Goal: Information Seeking & Learning: Learn about a topic

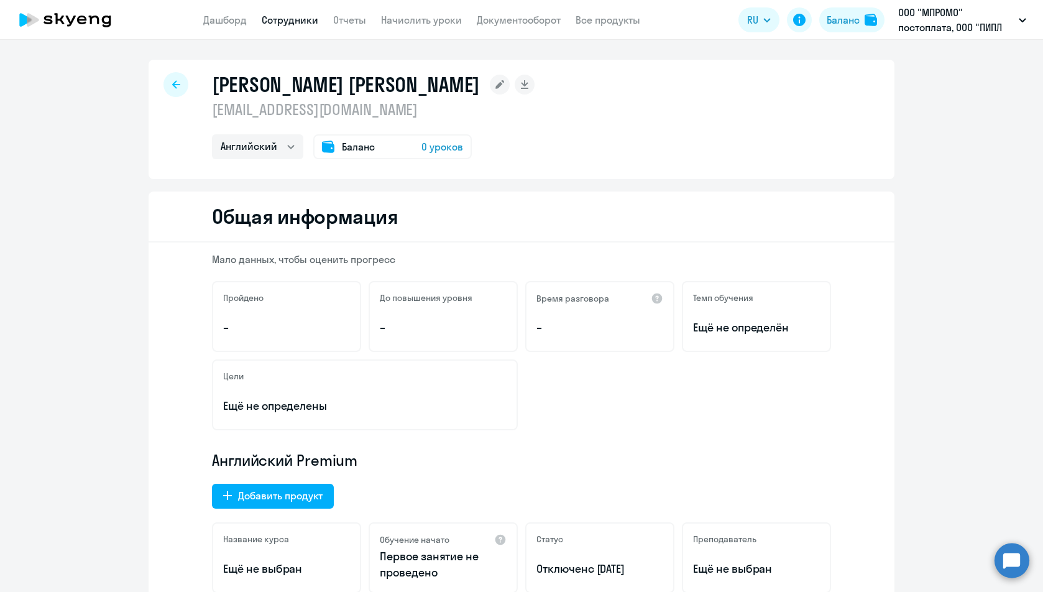
select select "english"
click at [172, 82] on icon at bounding box center [176, 84] width 8 height 8
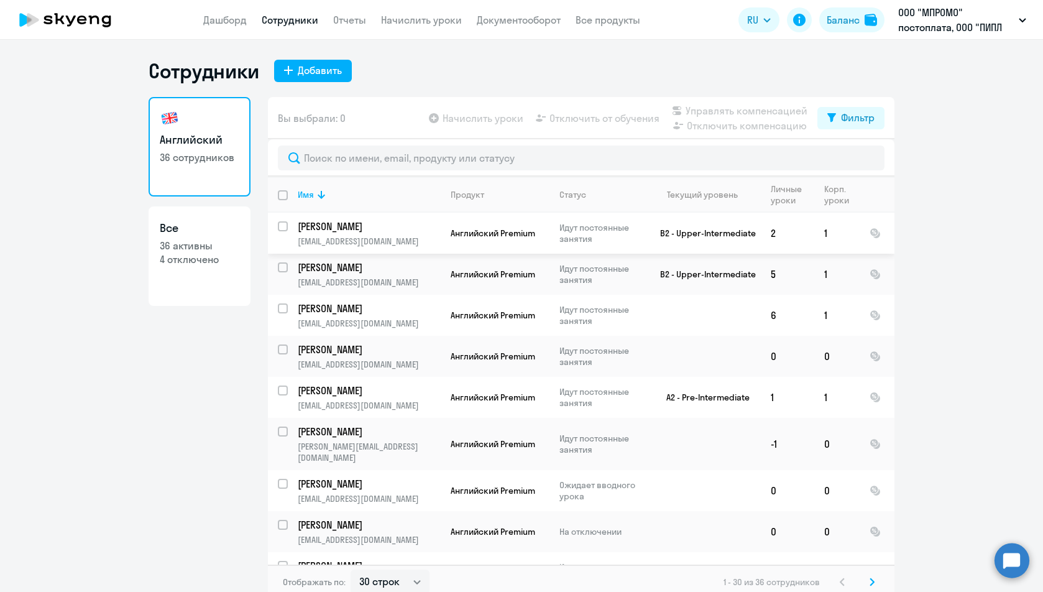
select select "30"
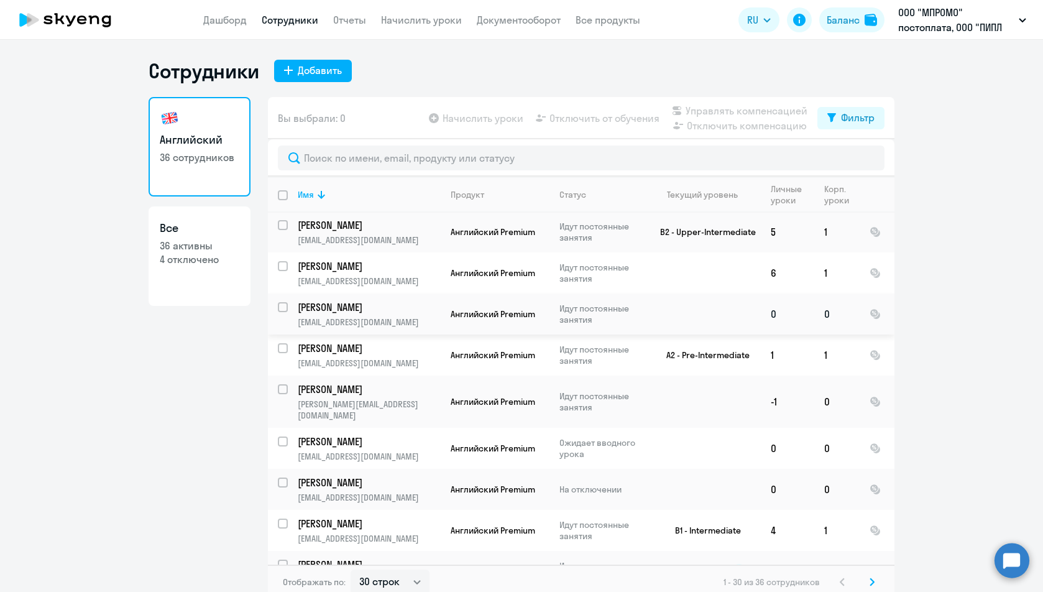
scroll to position [62, 0]
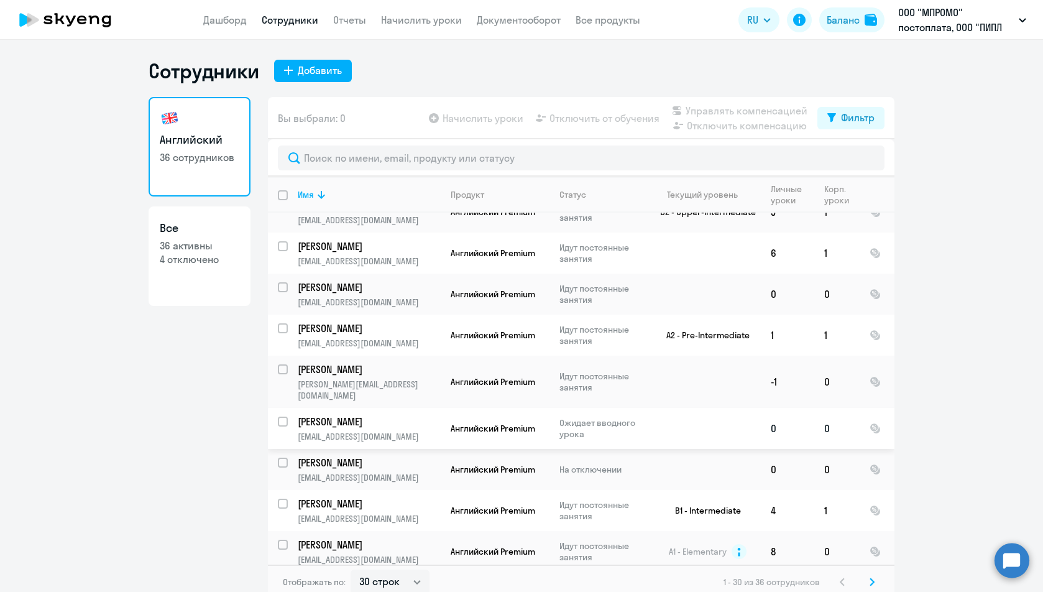
click at [709, 416] on td at bounding box center [703, 428] width 116 height 41
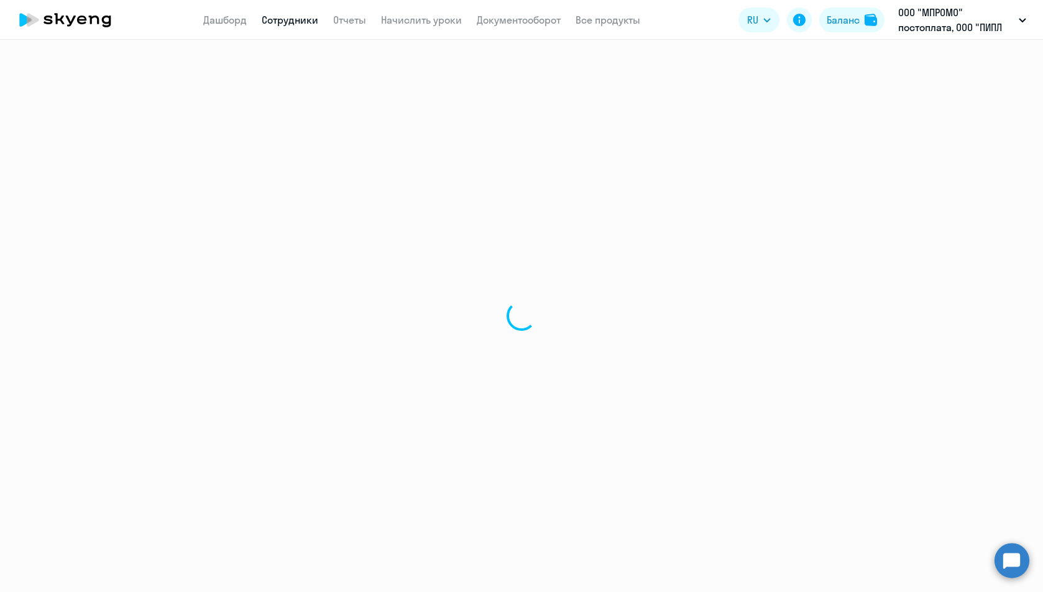
select select "english"
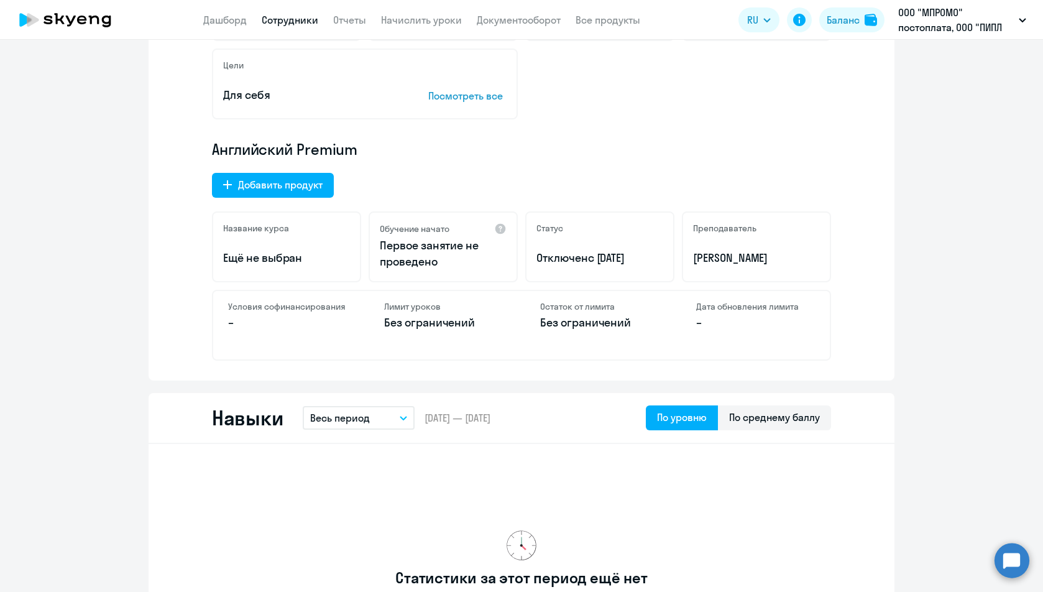
scroll to position [373, 0]
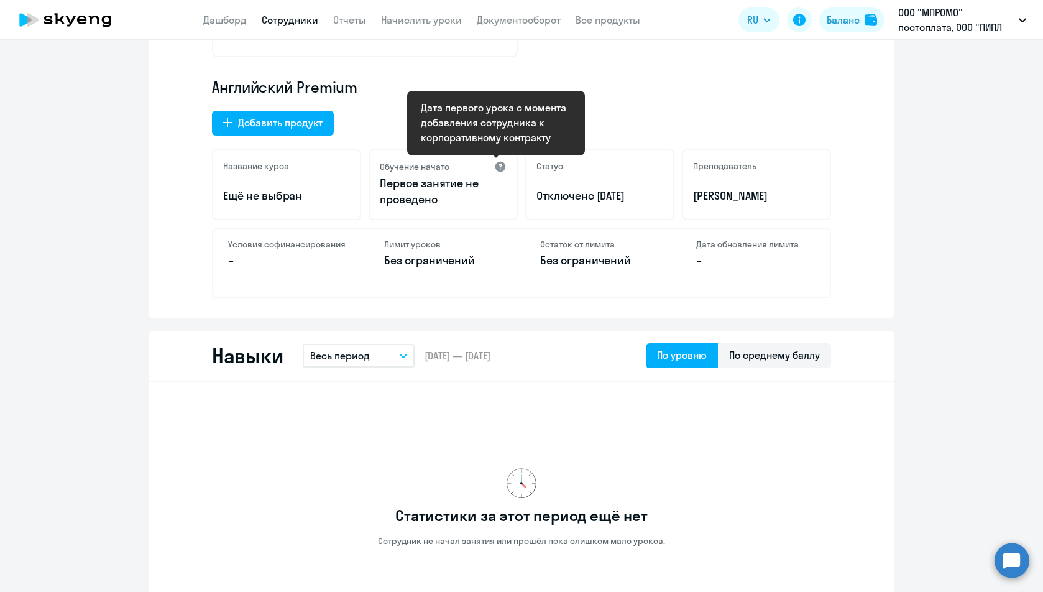
click at [498, 164] on div at bounding box center [500, 166] width 12 height 12
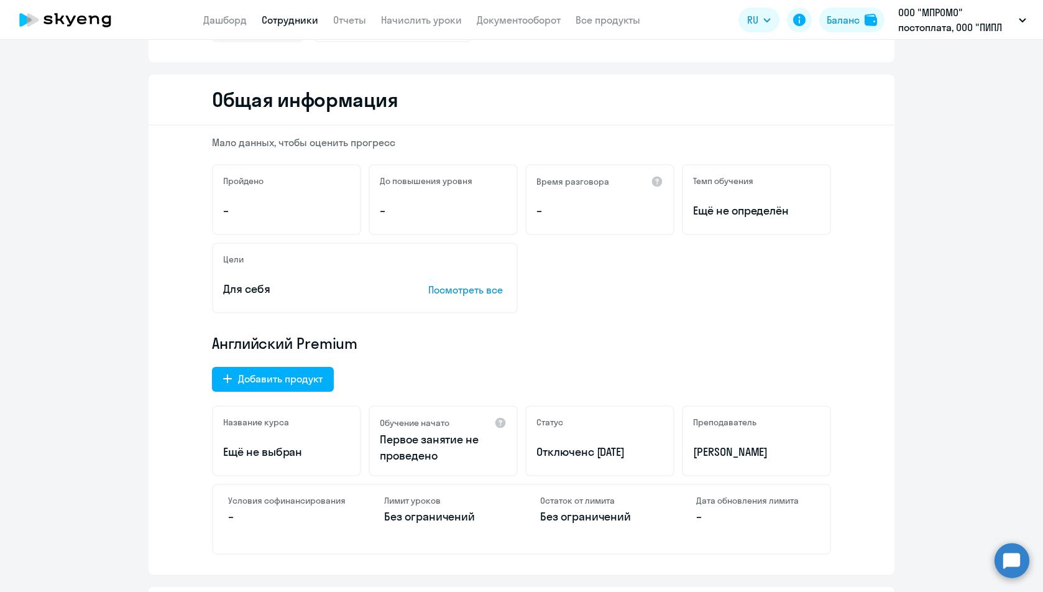
scroll to position [124, 0]
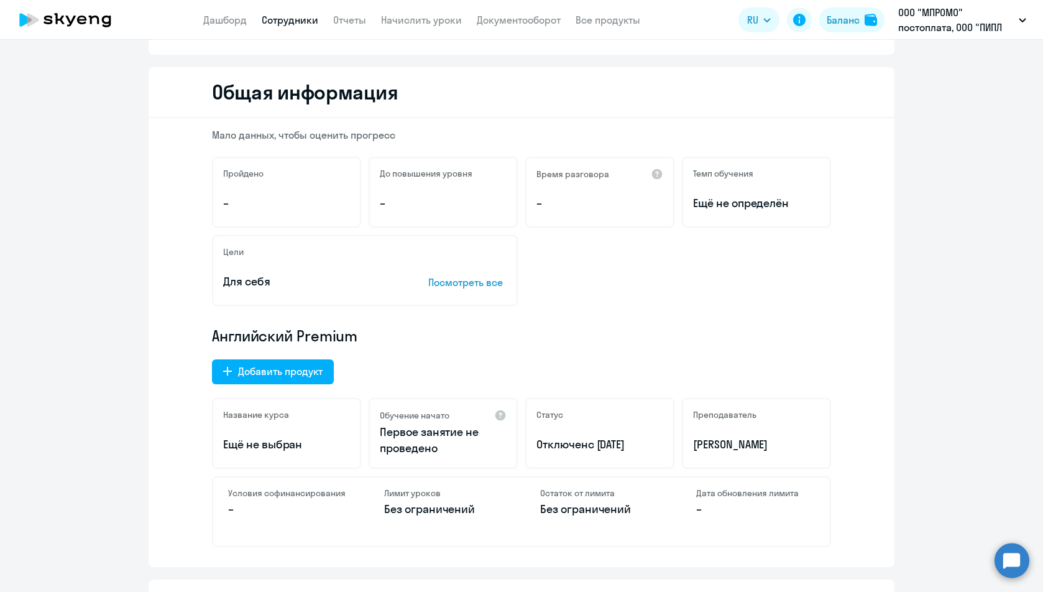
click at [777, 426] on div "Преподаватель [PERSON_NAME]" at bounding box center [756, 433] width 149 height 71
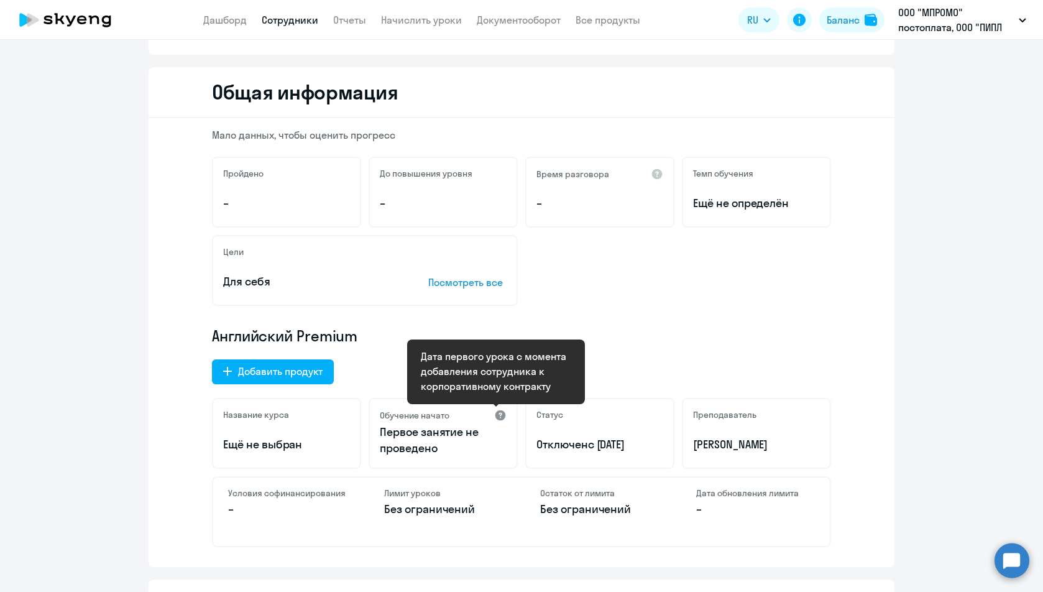
click at [498, 416] on div at bounding box center [500, 415] width 12 height 12
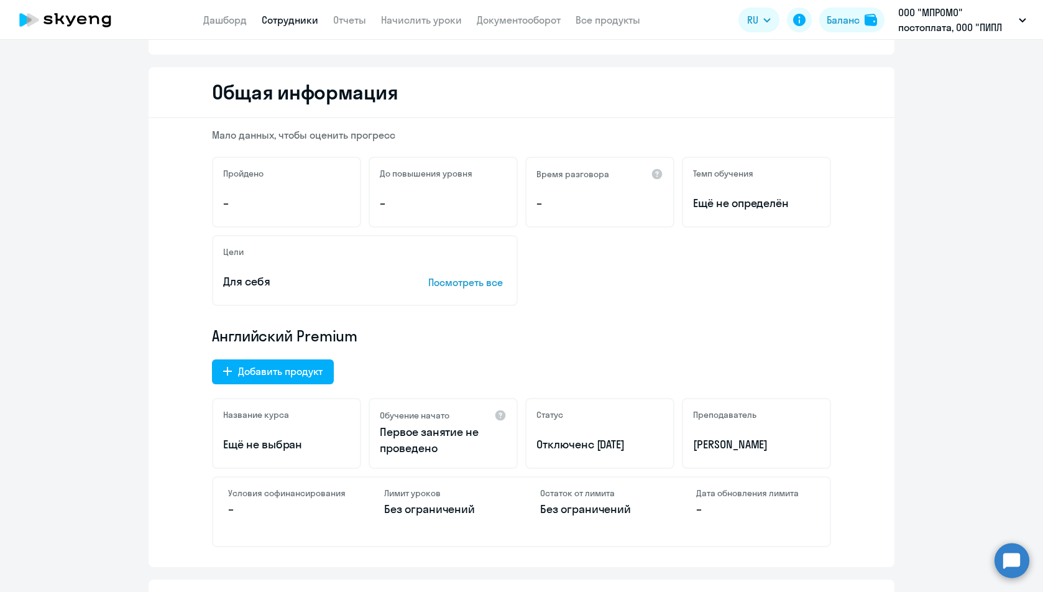
click at [723, 260] on div "Цели Для себя Посмотреть все" at bounding box center [521, 270] width 619 height 71
click at [653, 173] on div at bounding box center [657, 174] width 12 height 12
click at [657, 294] on div "Цели Для себя Посмотреть все" at bounding box center [521, 270] width 619 height 71
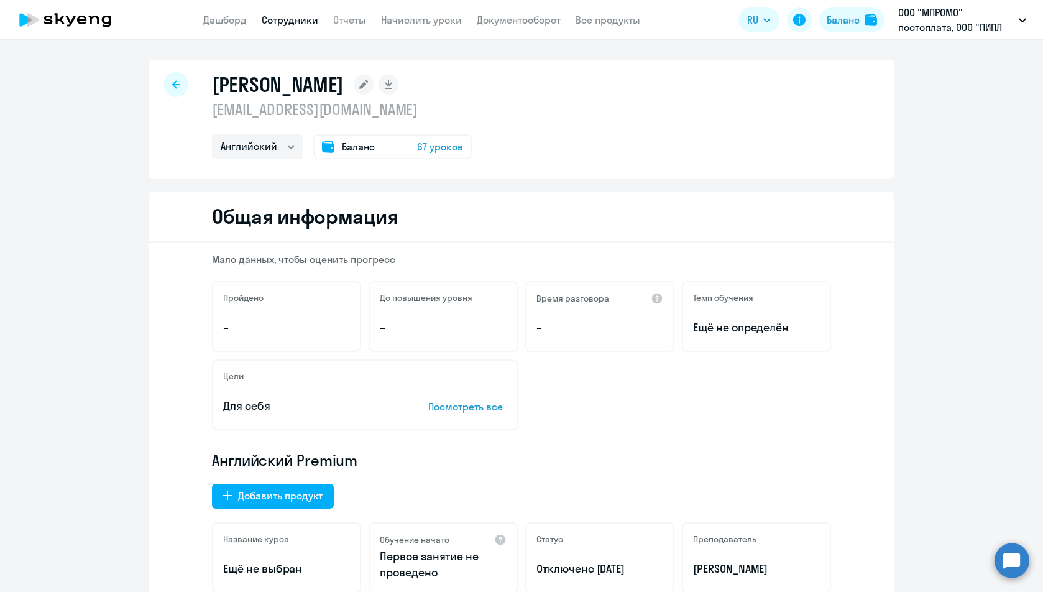
click at [423, 147] on span "67 уроков" at bounding box center [440, 146] width 46 height 15
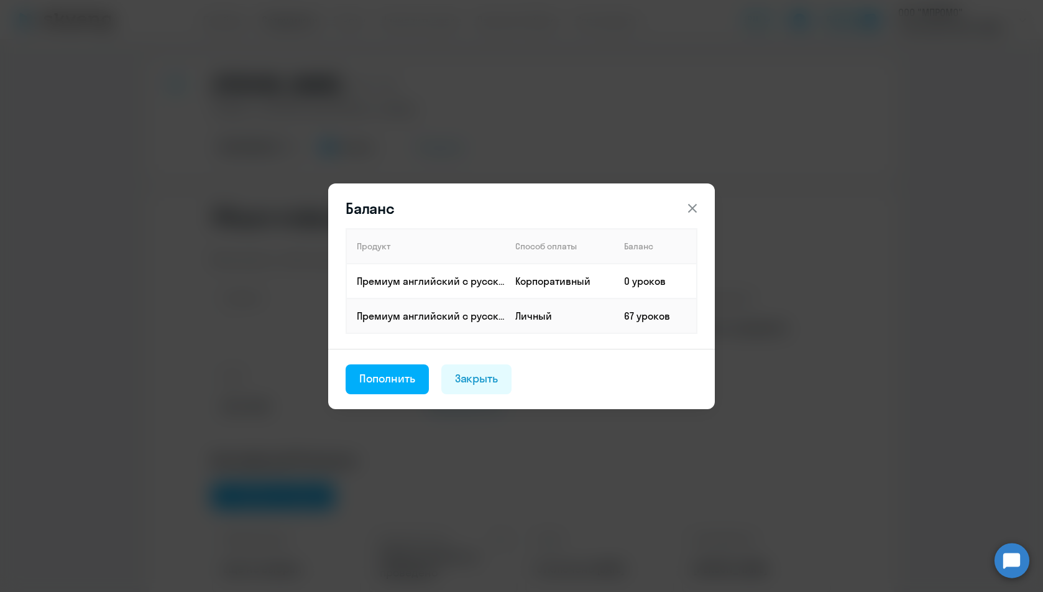
click at [697, 211] on icon at bounding box center [692, 207] width 9 height 9
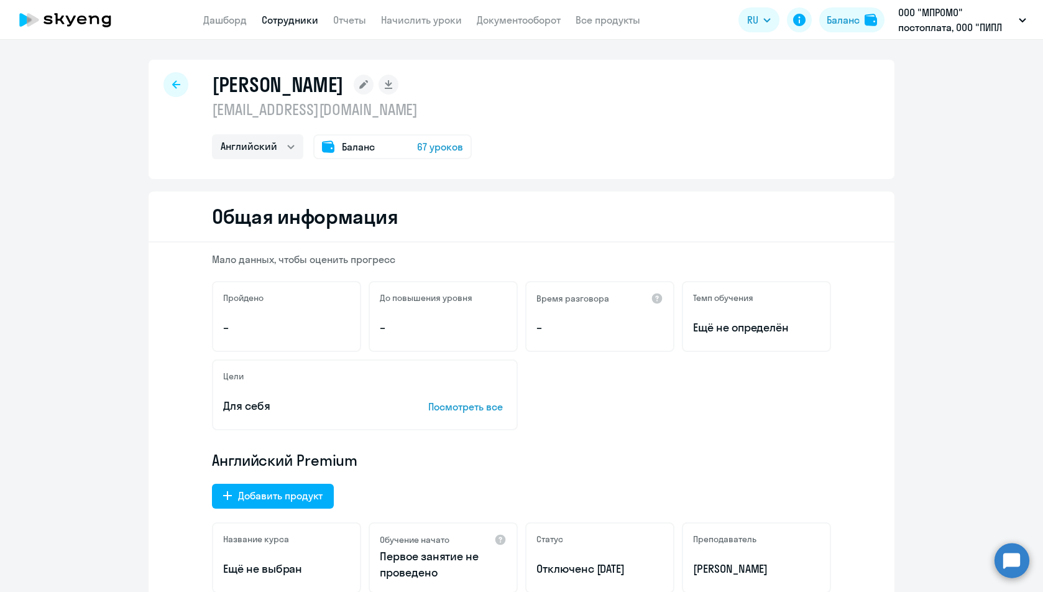
click at [174, 83] on icon at bounding box center [176, 84] width 8 height 9
select select "30"
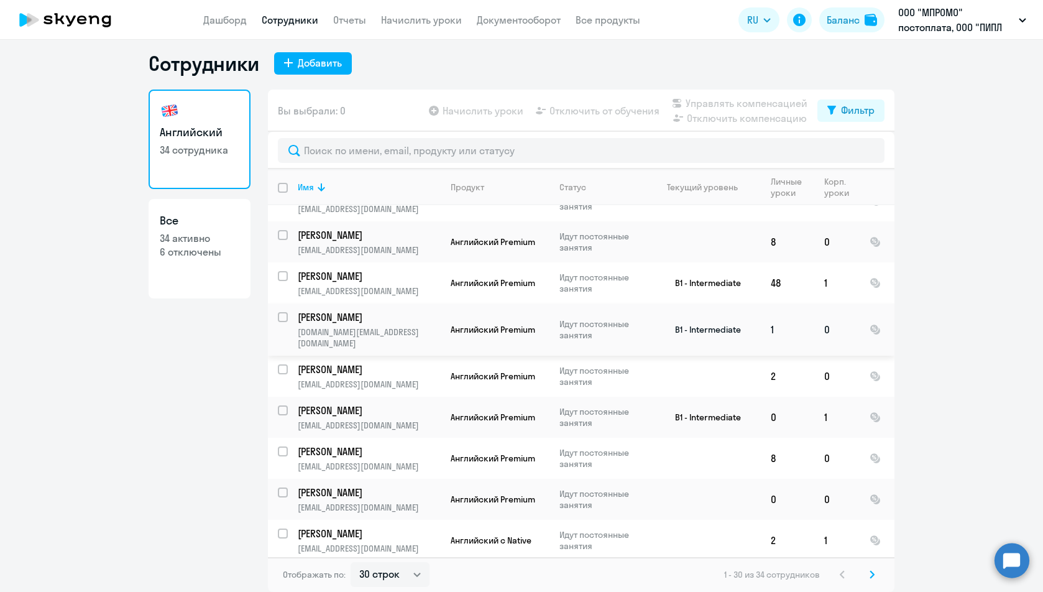
scroll to position [497, 0]
